Goal: Transaction & Acquisition: Purchase product/service

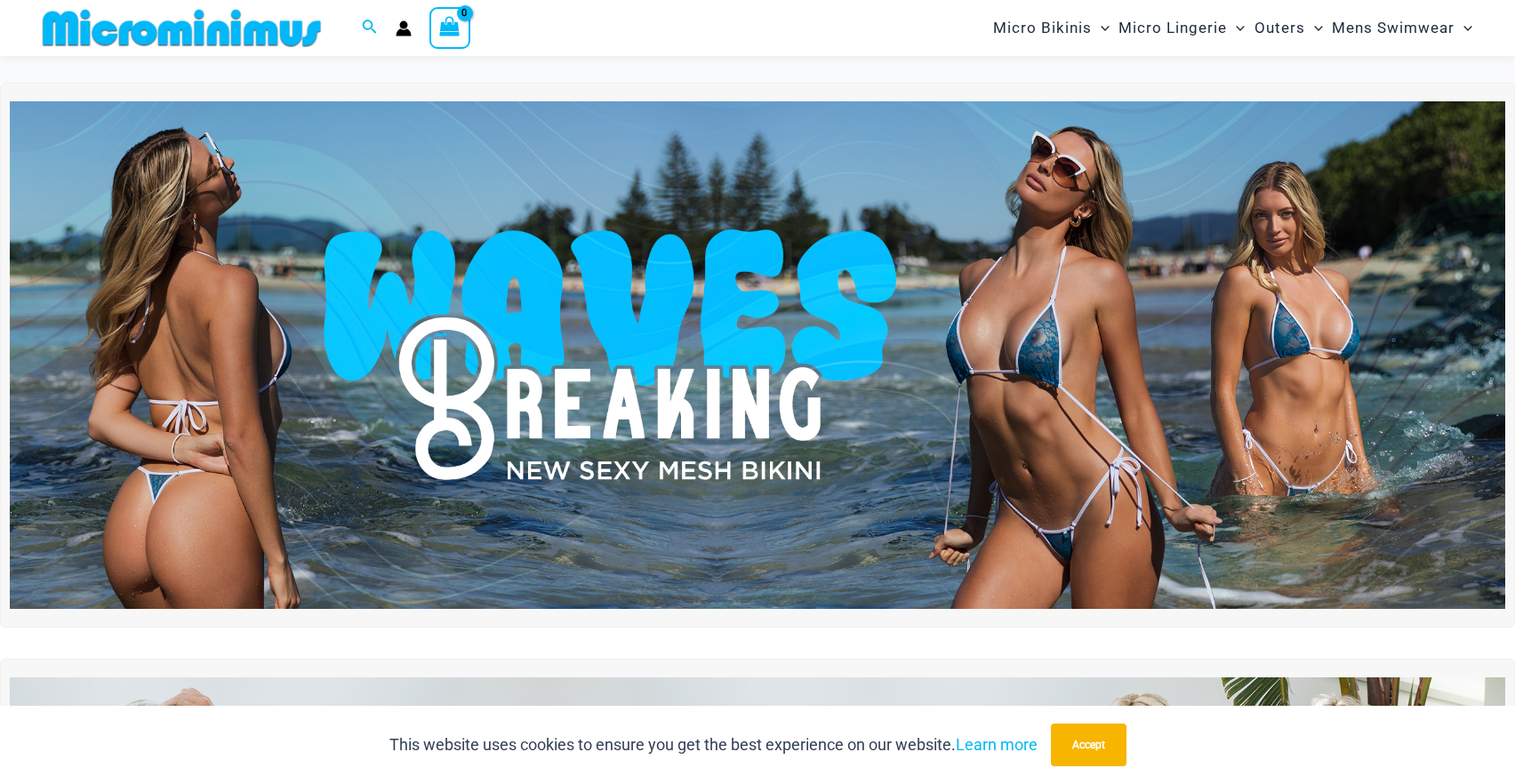
scroll to position [1483, 0]
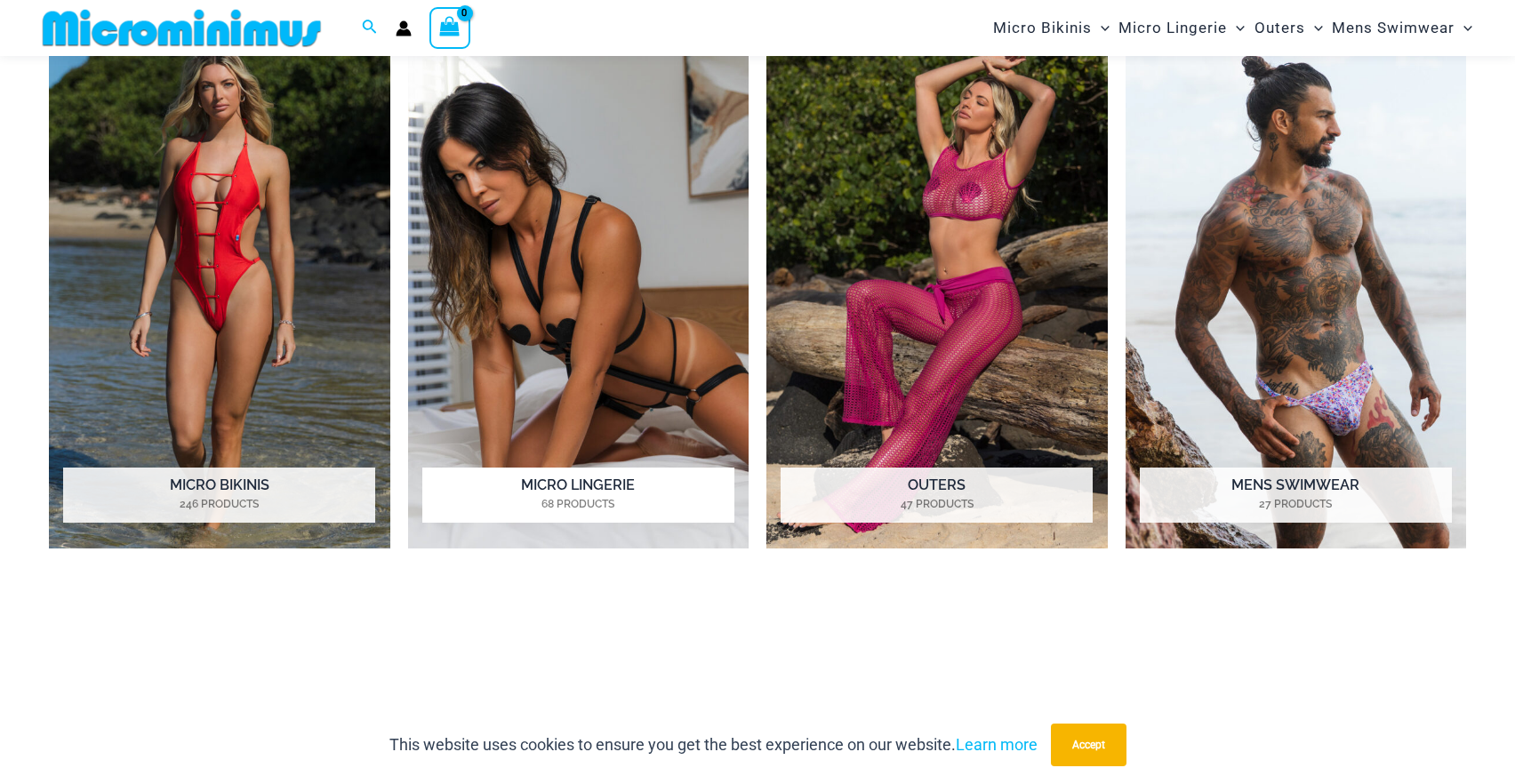
click at [579, 480] on h2 "Micro Lingerie 68 Products" at bounding box center [578, 495] width 312 height 55
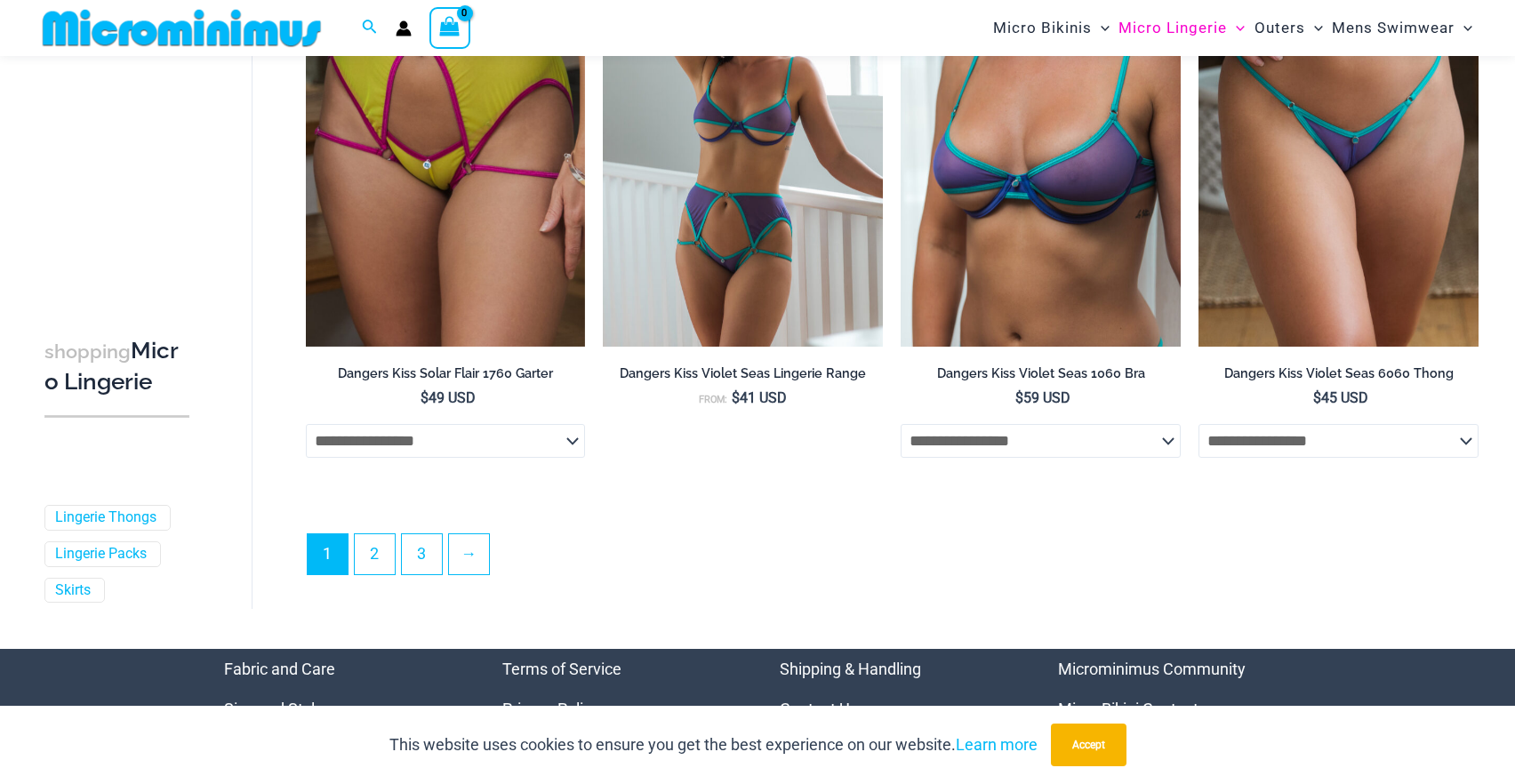
scroll to position [4458, 0]
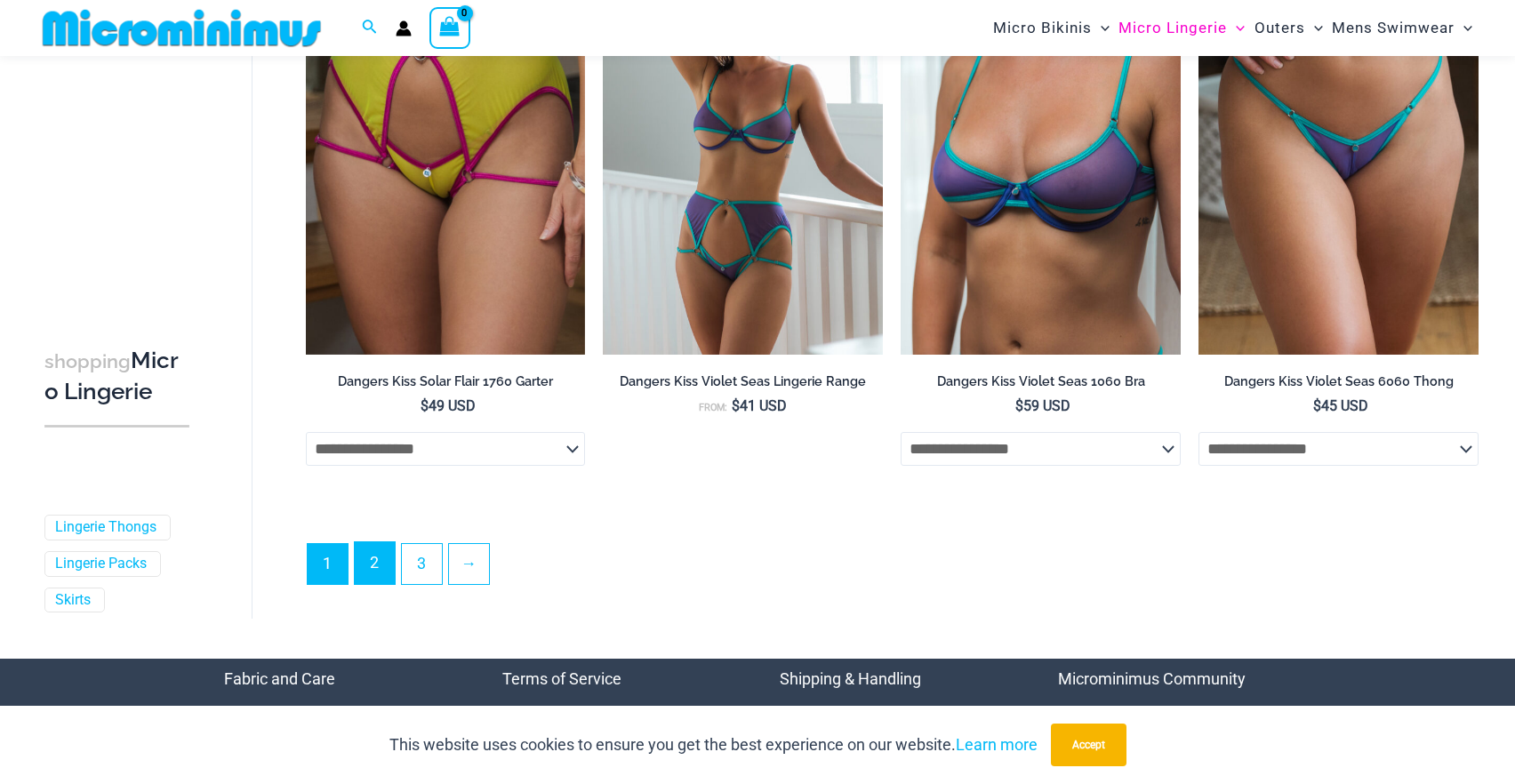
click at [388, 578] on link "2" at bounding box center [375, 563] width 40 height 41
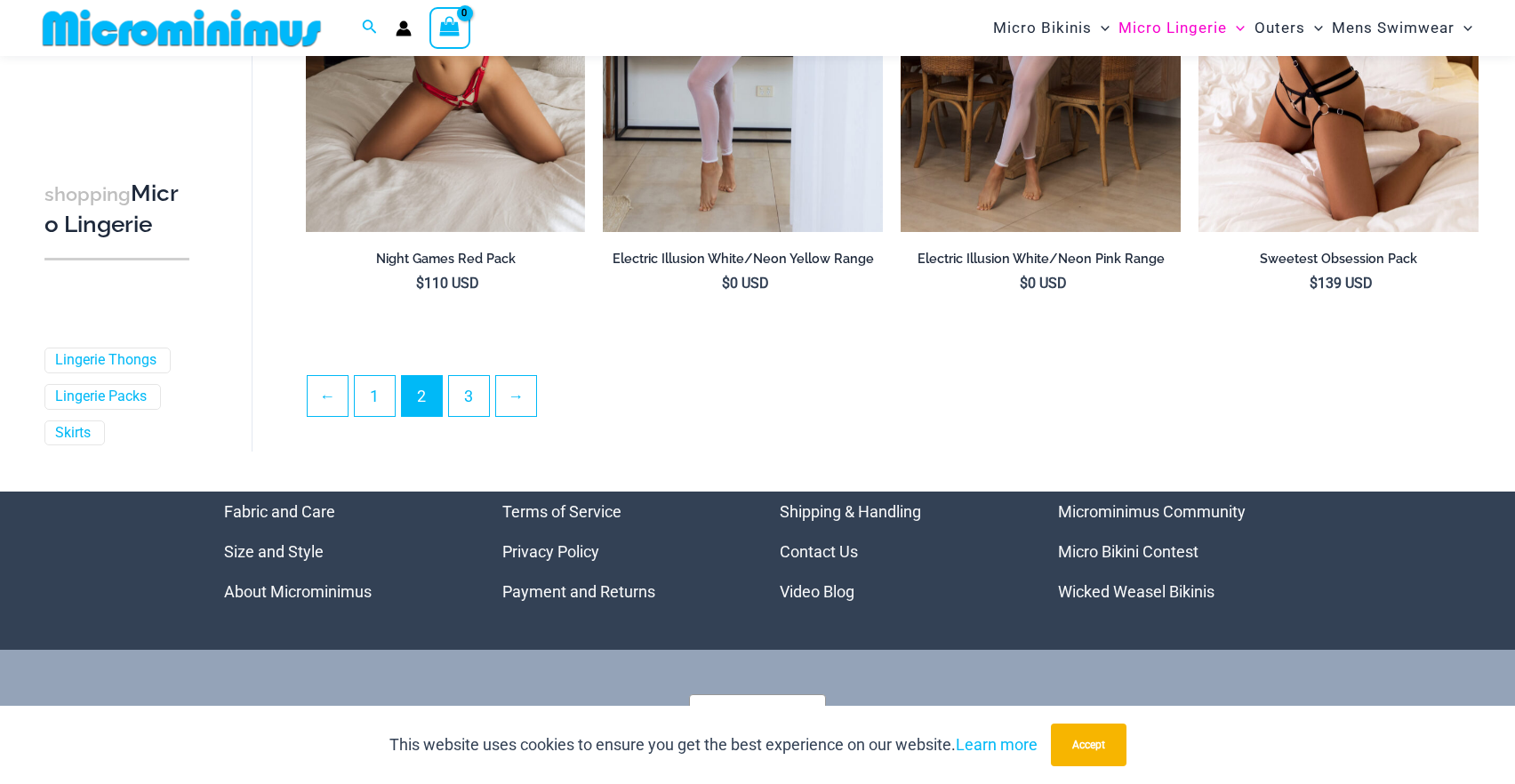
scroll to position [4506, 0]
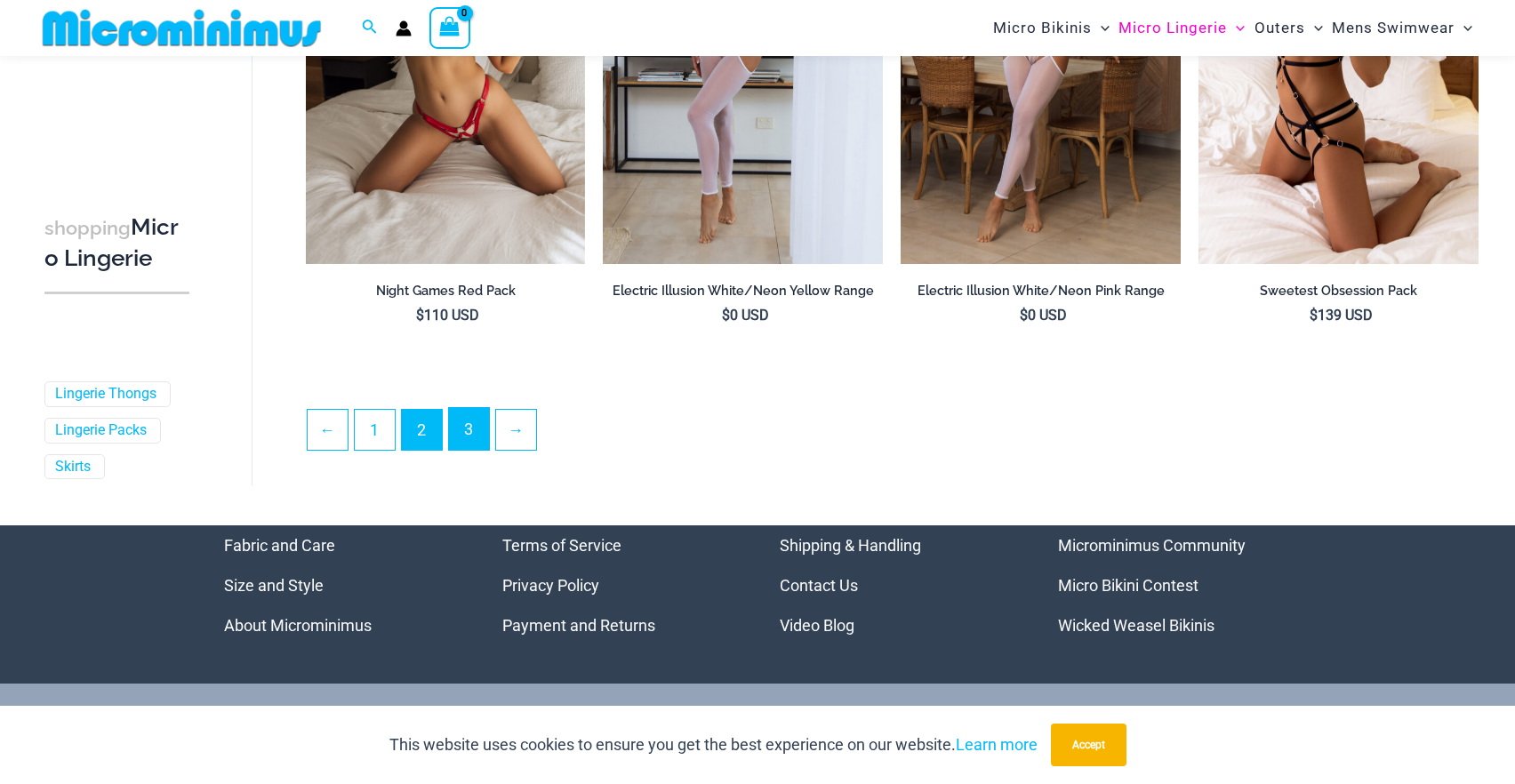
click at [464, 450] on link "3" at bounding box center [469, 429] width 40 height 41
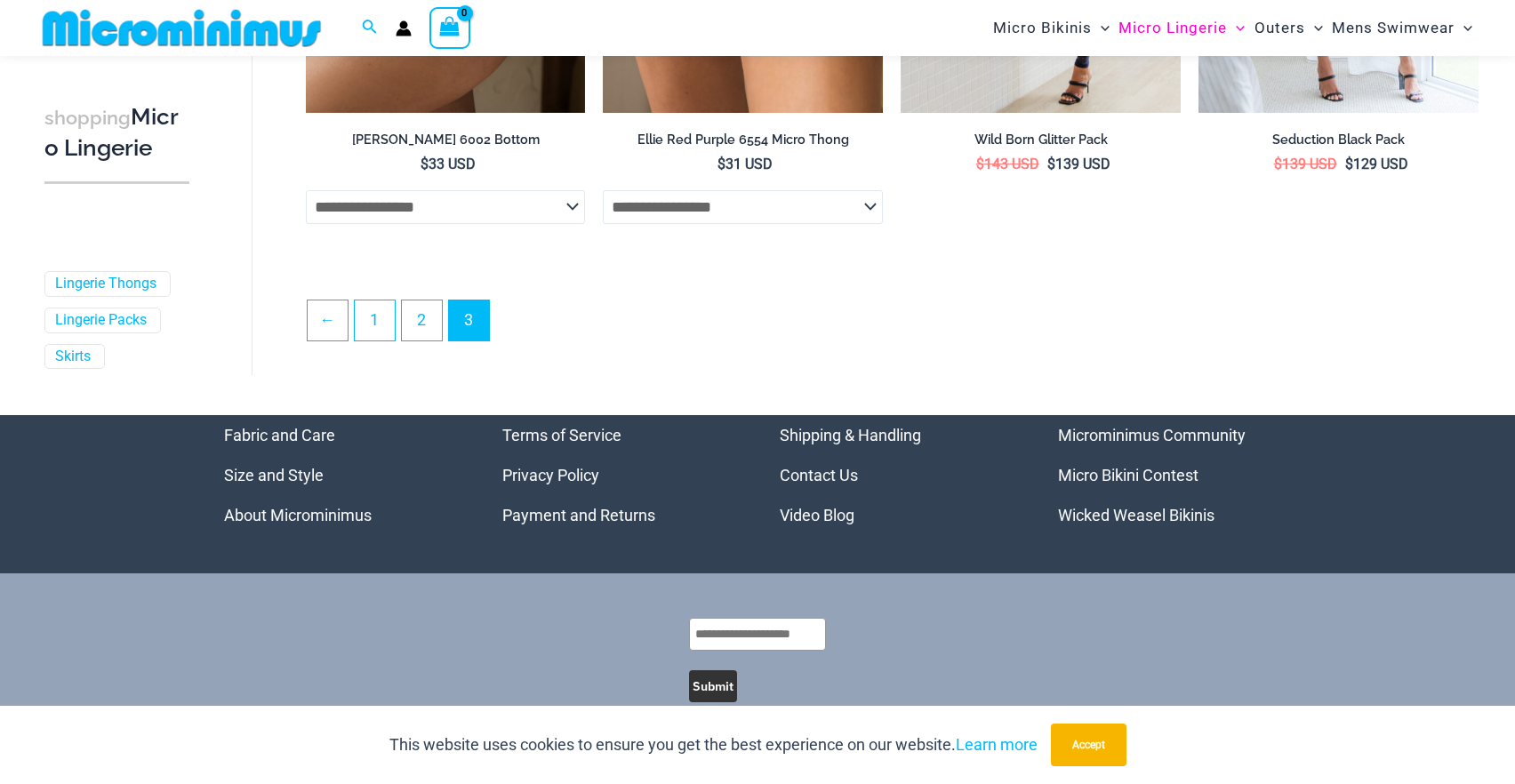
scroll to position [541, 0]
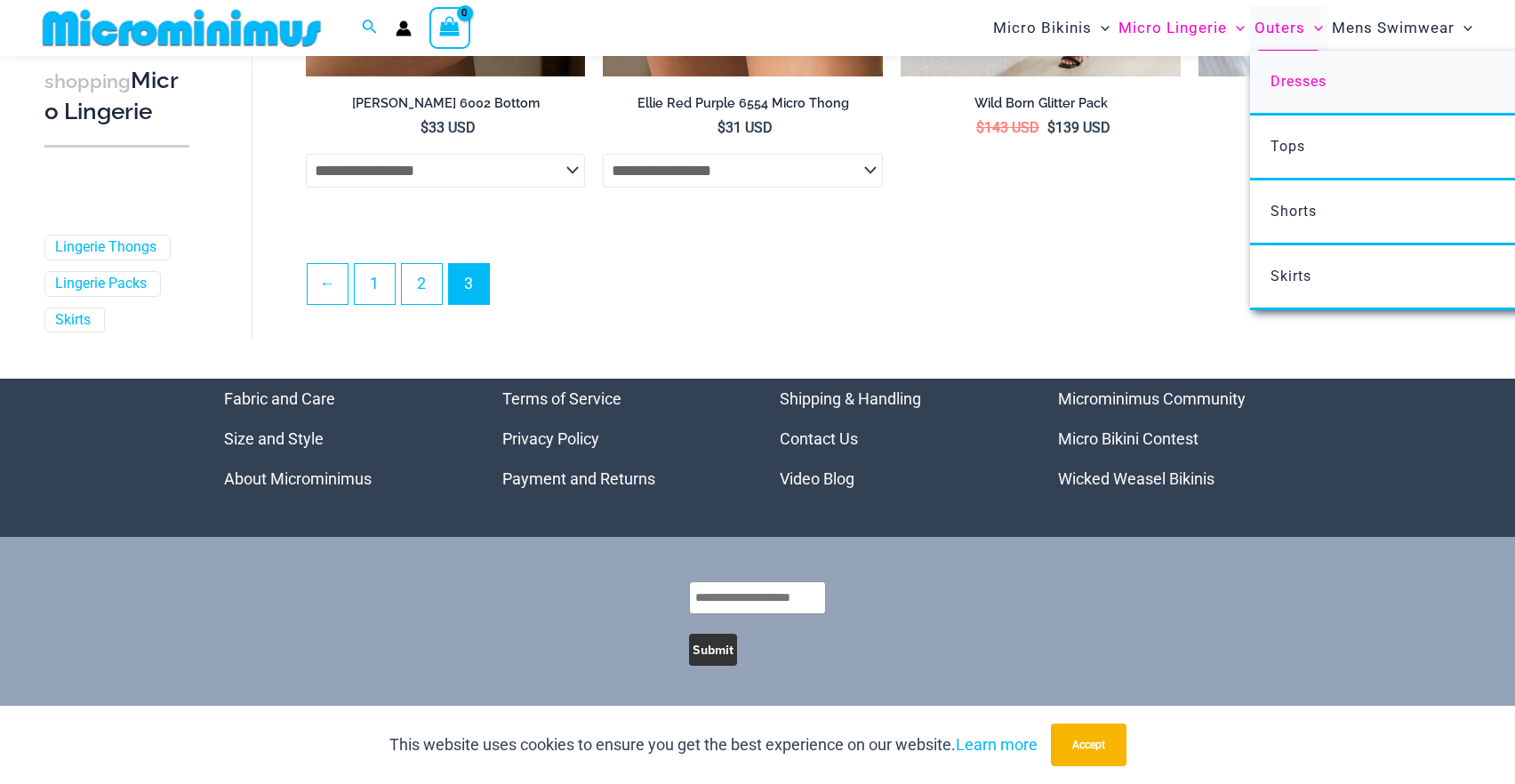
click at [1283, 79] on span "Dresses" at bounding box center [1298, 81] width 56 height 17
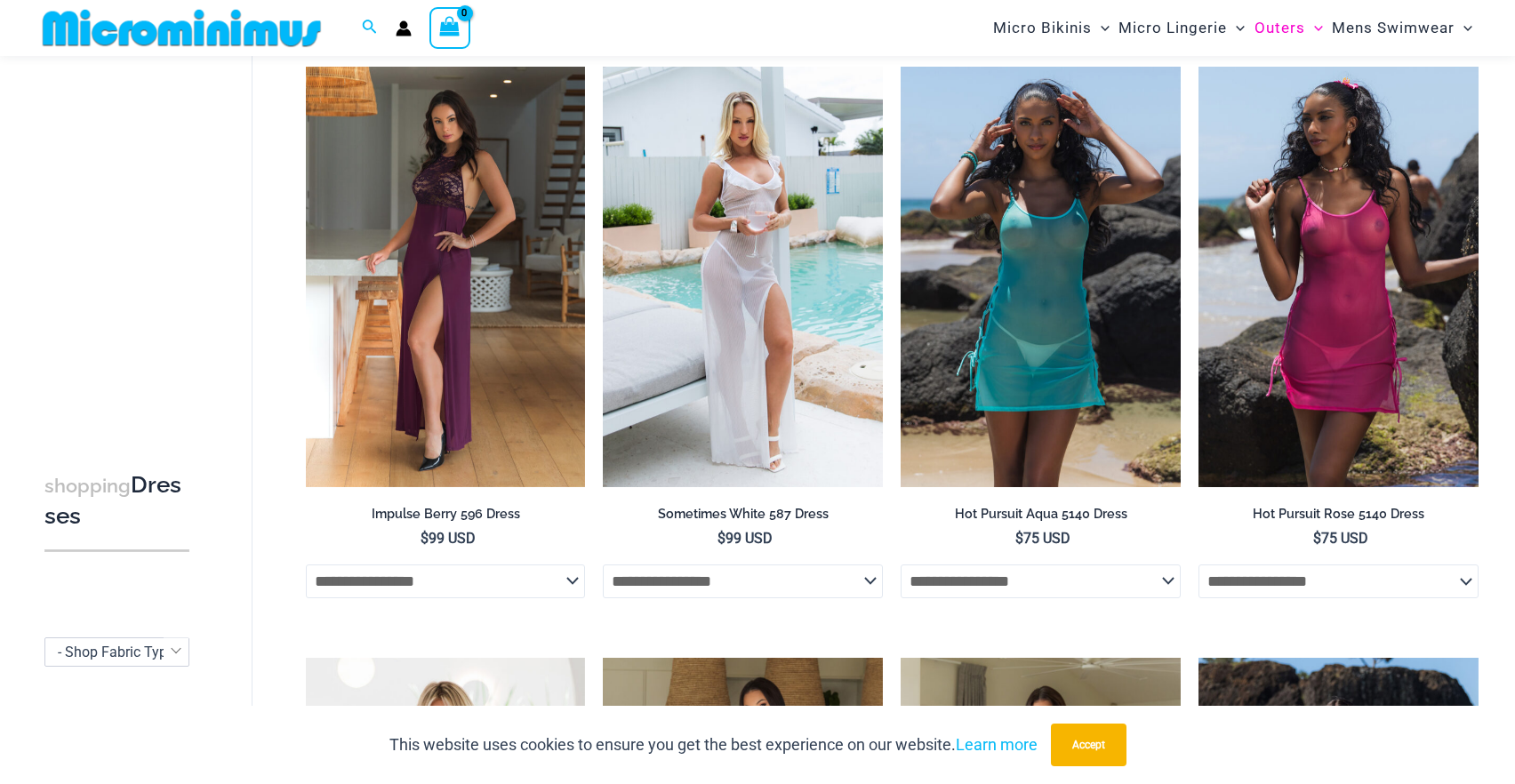
scroll to position [124, 0]
